Goal: Check status: Check status

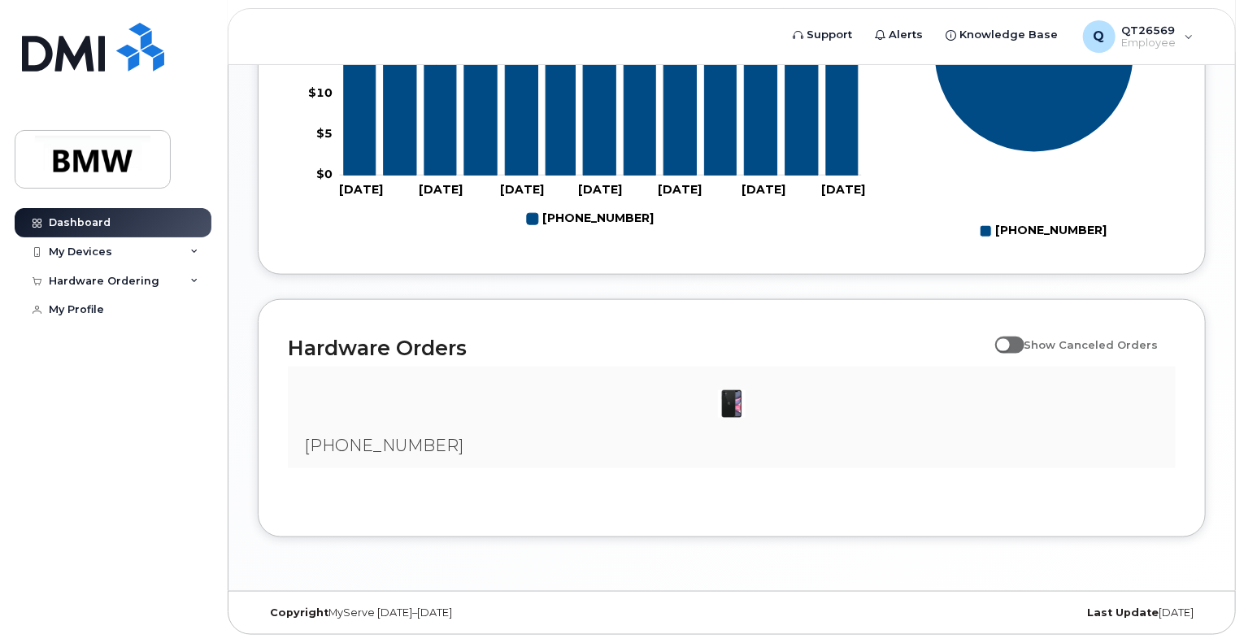
scroll to position [842, 0]
click at [141, 255] on div "My Devices" at bounding box center [113, 251] width 197 height 29
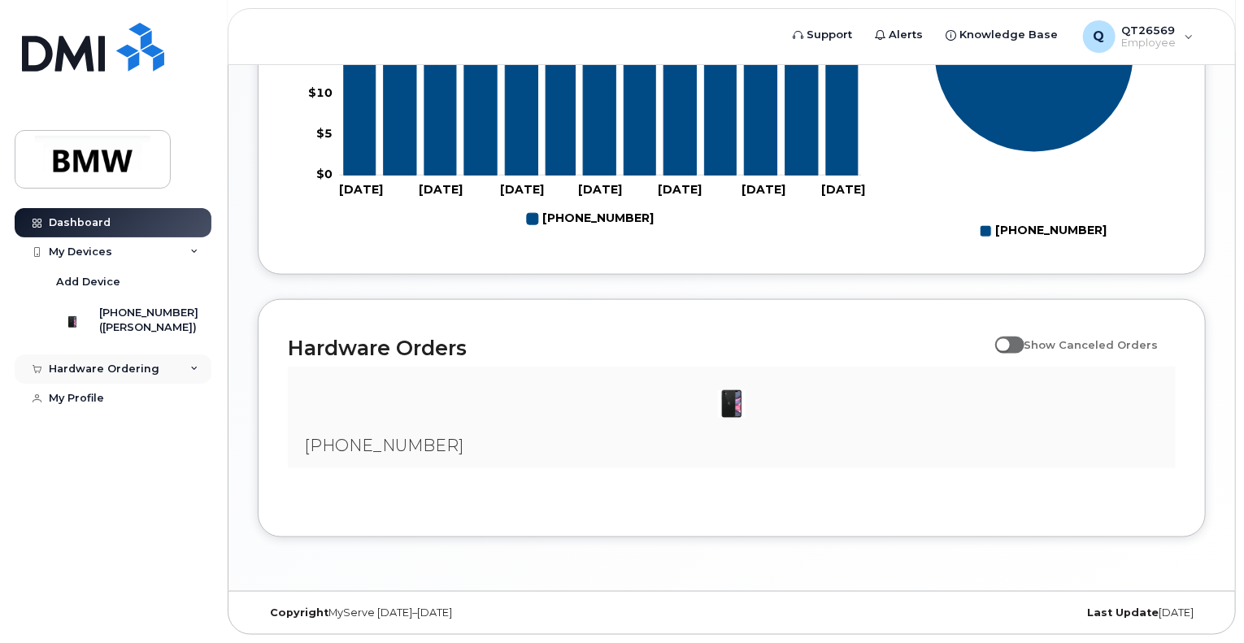
click at [117, 376] on div "Hardware Ordering" at bounding box center [104, 369] width 111 height 13
click at [94, 407] on div "My Orders" at bounding box center [85, 399] width 59 height 15
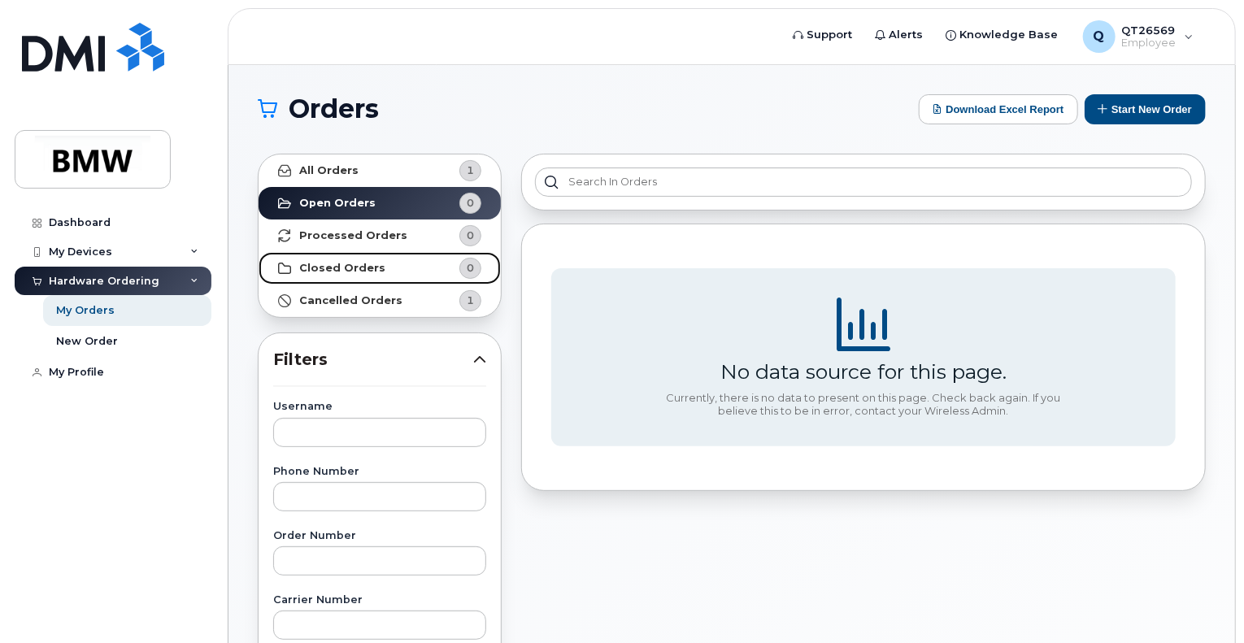
click at [365, 273] on strong "Closed Orders" at bounding box center [342, 268] width 86 height 13
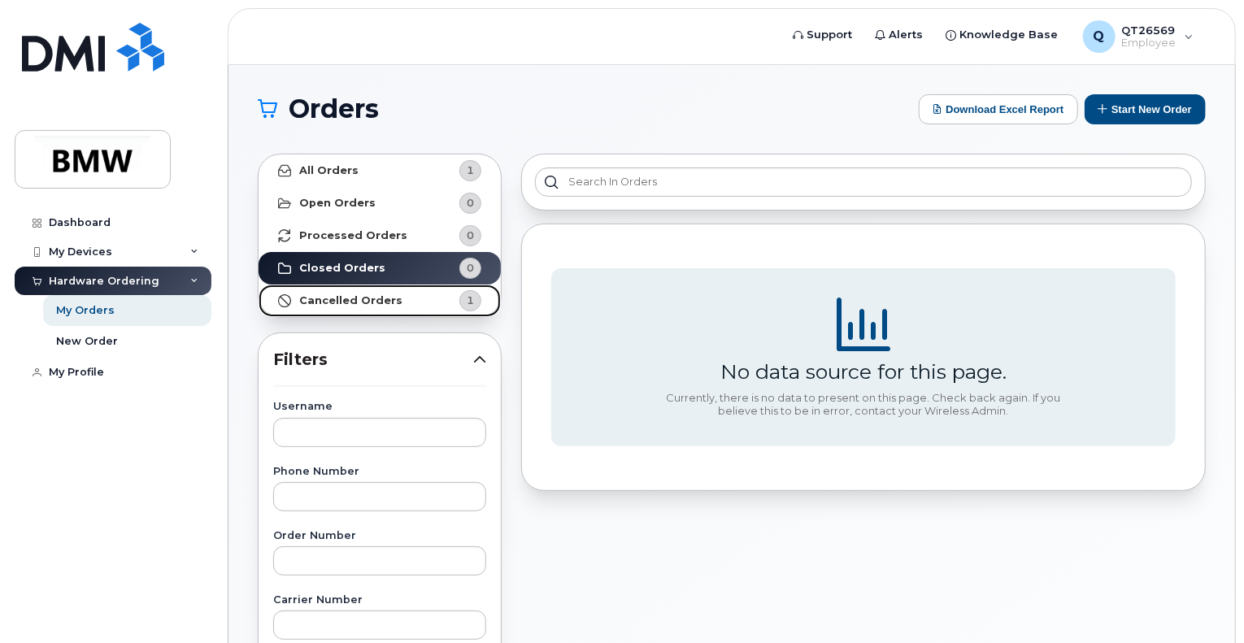
click at [370, 304] on strong "Cancelled Orders" at bounding box center [350, 300] width 103 height 13
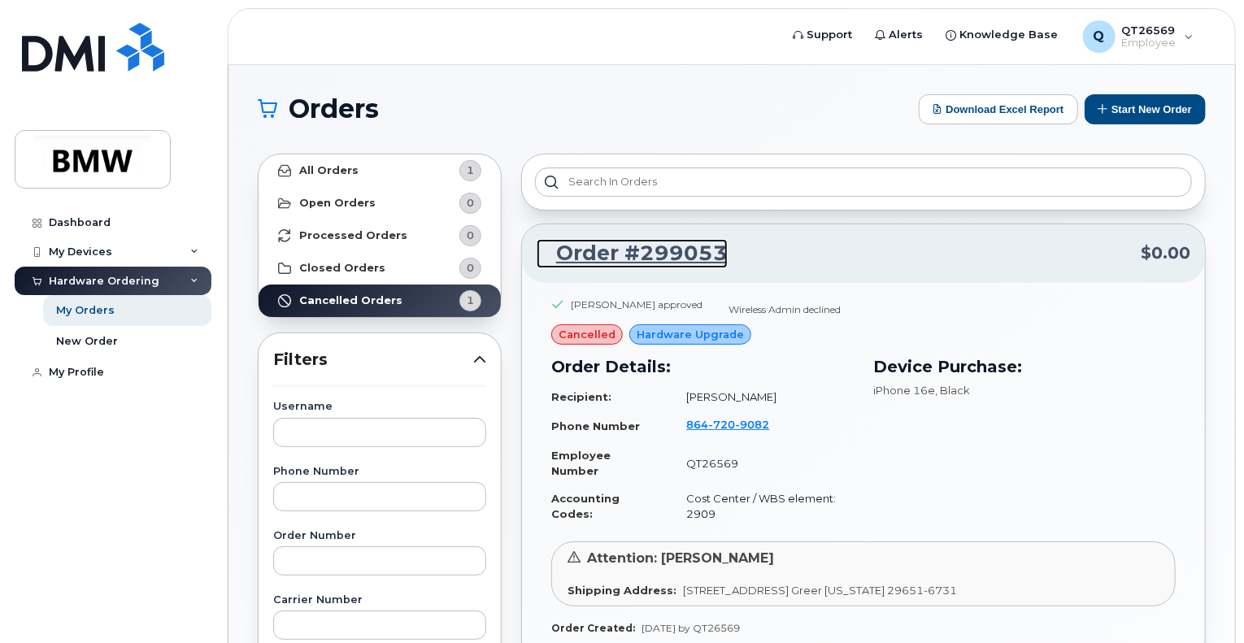
click at [647, 253] on link "Order #299053" at bounding box center [632, 253] width 191 height 29
